Goal: Find contact information: Find contact information

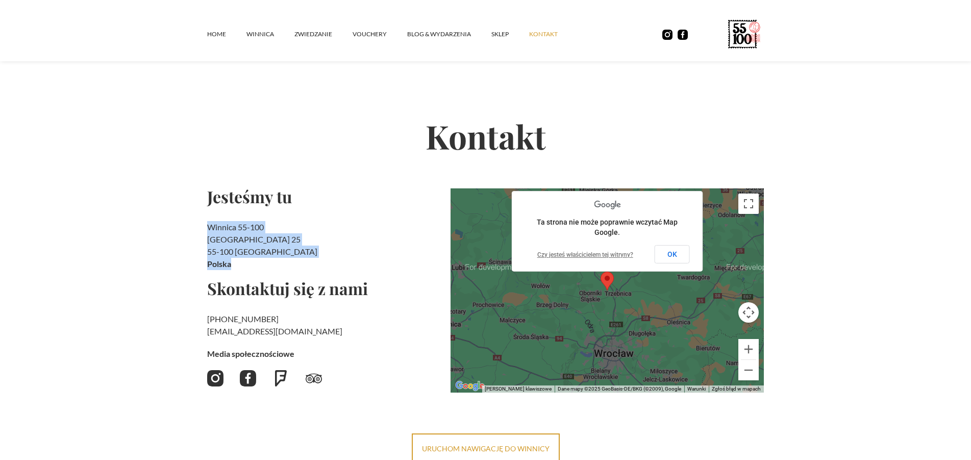
drag, startPoint x: 209, startPoint y: 227, endPoint x: 264, endPoint y: 260, distance: 63.6
click at [264, 260] on h2 "Winnica 55-100 [STREET_ADDRESS]" at bounding box center [324, 245] width 235 height 49
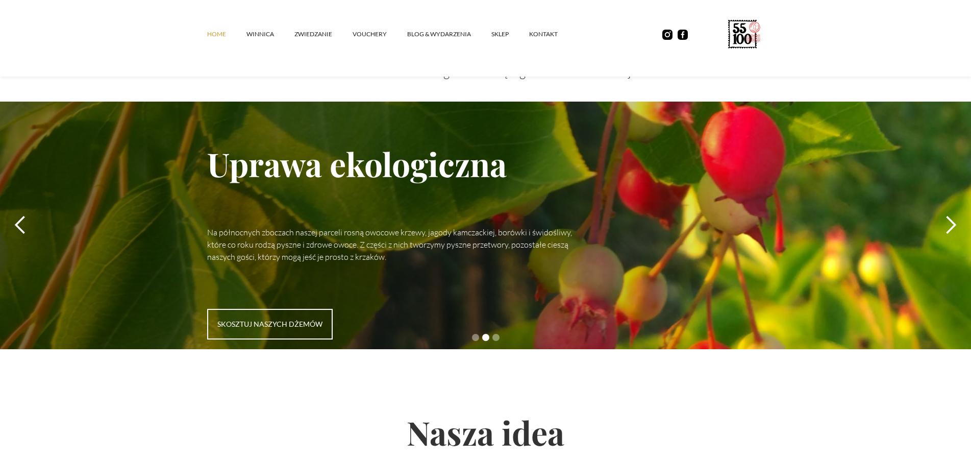
scroll to position [2395, 0]
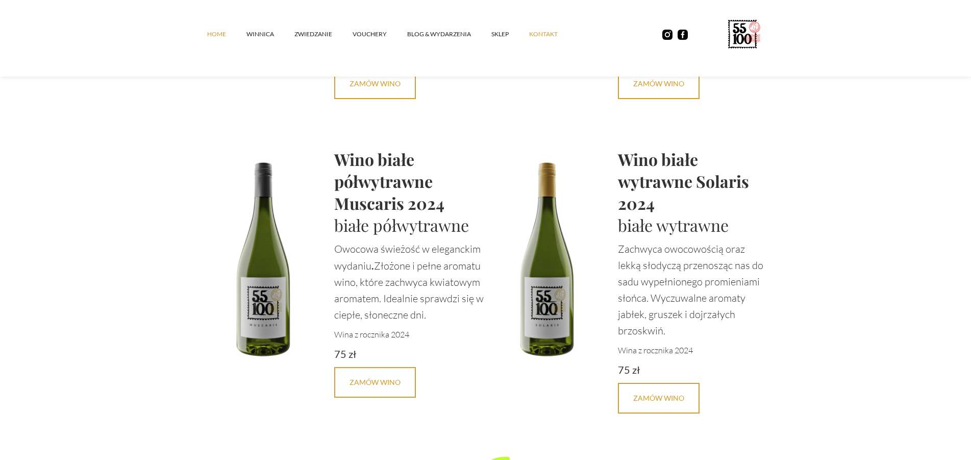
click at [544, 28] on link "kontakt" at bounding box center [553, 34] width 49 height 31
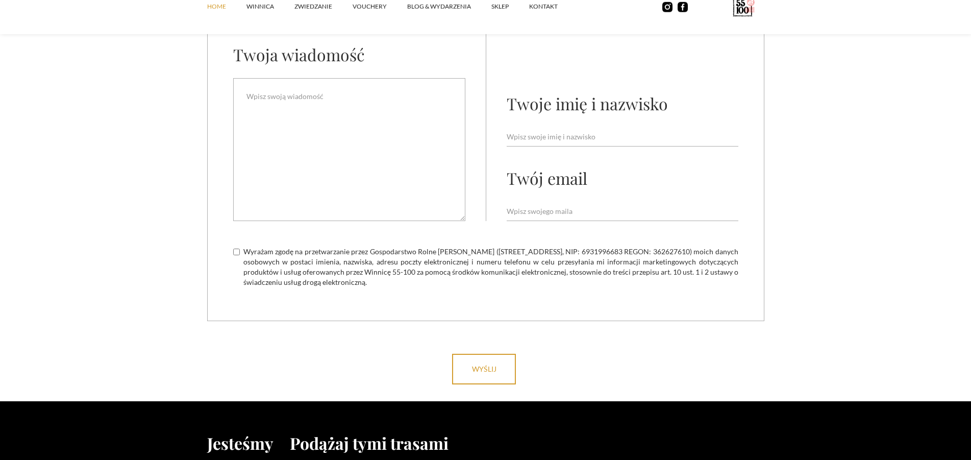
scroll to position [3842, 0]
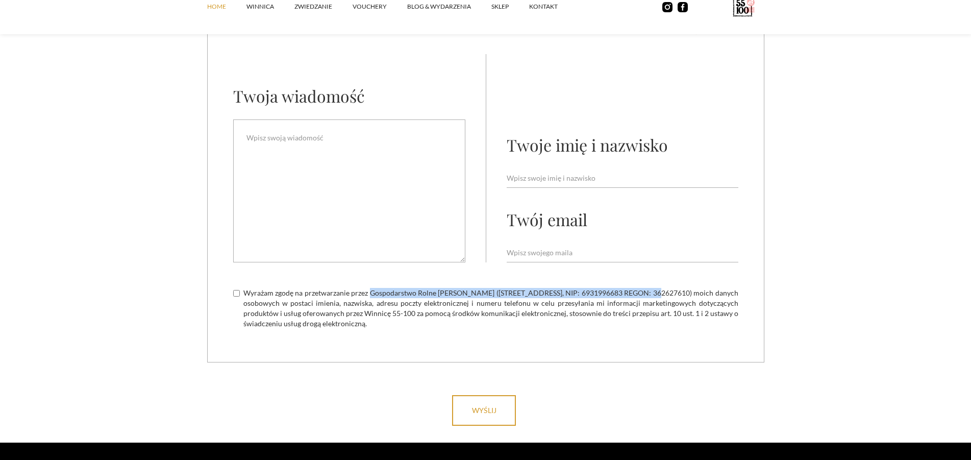
drag, startPoint x: 376, startPoint y: 286, endPoint x: 647, endPoint y: 288, distance: 271.5
click at [647, 288] on span "Wyrażam zgodę na przetwarzanie przez Gospodarstwo Rolne [PERSON_NAME] ([STREET_…" at bounding box center [490, 308] width 495 height 41
copy span "Gospodarstwo Rolne Tomasz Pilawka (Ślubów 2A/1, 56-200 Góra, NIP: 6931996683"
